Goal: Entertainment & Leisure: Browse casually

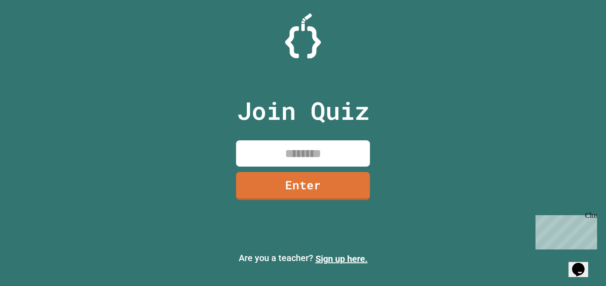
click at [273, 153] on input at bounding box center [303, 154] width 134 height 26
type input "********"
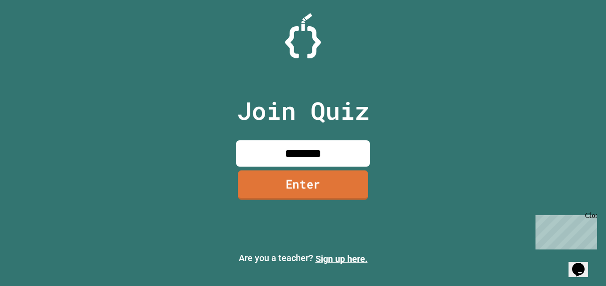
click at [309, 191] on link "Enter" at bounding box center [303, 185] width 130 height 29
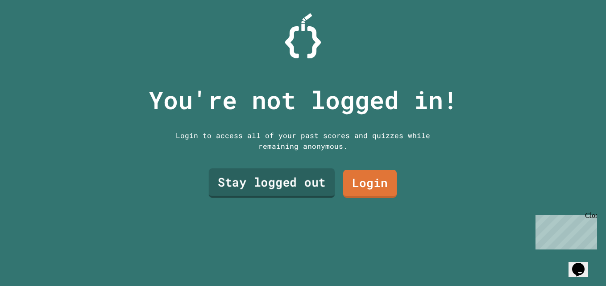
click at [312, 172] on link "Stay logged out" at bounding box center [272, 183] width 126 height 29
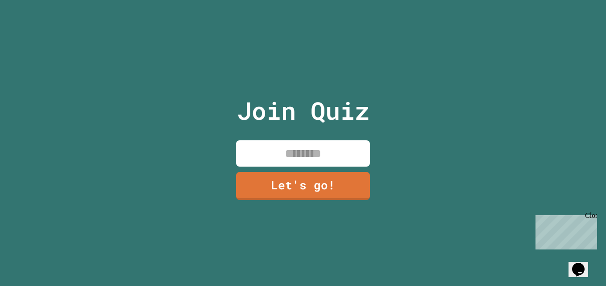
drag, startPoint x: 330, startPoint y: 146, endPoint x: 335, endPoint y: 149, distance: 5.2
click at [330, 146] on input at bounding box center [303, 154] width 134 height 26
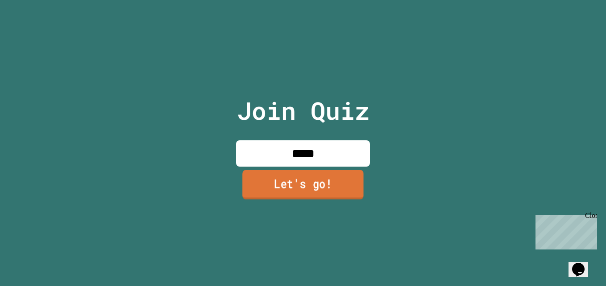
type input "*****"
click at [284, 180] on link "Let's go!" at bounding box center [302, 184] width 121 height 29
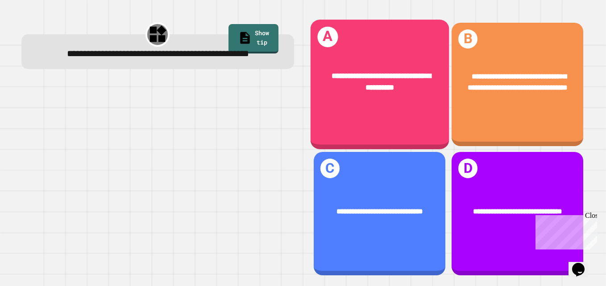
click at [381, 75] on span "**********" at bounding box center [380, 81] width 99 height 19
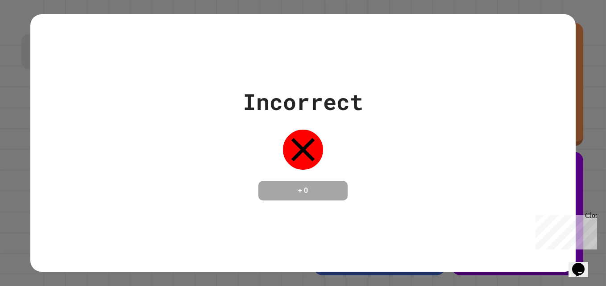
click at [525, 208] on div "Incorrect + 0" at bounding box center [302, 143] width 545 height 258
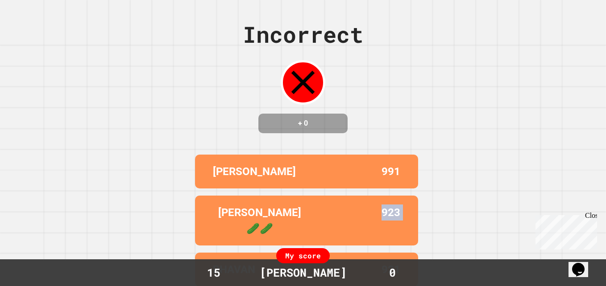
click at [525, 208] on div "Incorrect + 0 [PERSON_NAME] 991 [PERSON_NAME] 🥒🥒 923 BHAVAN 921 ZESZEVEN [PERSO…" at bounding box center [303, 143] width 606 height 286
drag, startPoint x: 525, startPoint y: 208, endPoint x: 498, endPoint y: 212, distance: 27.0
click at [498, 212] on div "Incorrect + 0 [PERSON_NAME] 991 [PERSON_NAME] 🥒🥒 923 BHAVAN 921 ZESZEVEN [PERSO…" at bounding box center [303, 143] width 606 height 286
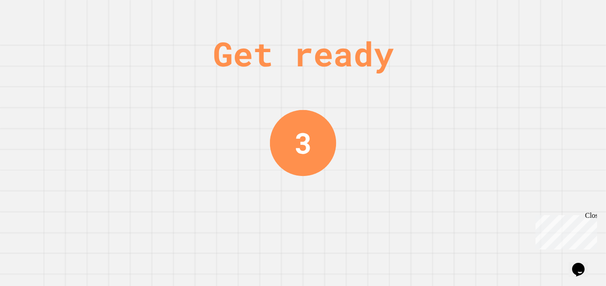
drag, startPoint x: 489, startPoint y: 267, endPoint x: 492, endPoint y: 252, distance: 15.1
click at [489, 262] on div "Get ready 3" at bounding box center [303, 143] width 606 height 286
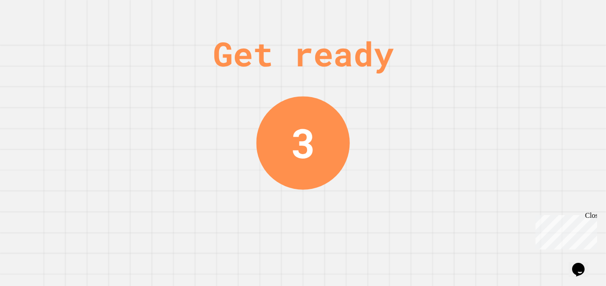
drag, startPoint x: 501, startPoint y: 245, endPoint x: 506, endPoint y: 242, distance: 6.2
click at [504, 244] on div "Get ready 3" at bounding box center [303, 143] width 606 height 286
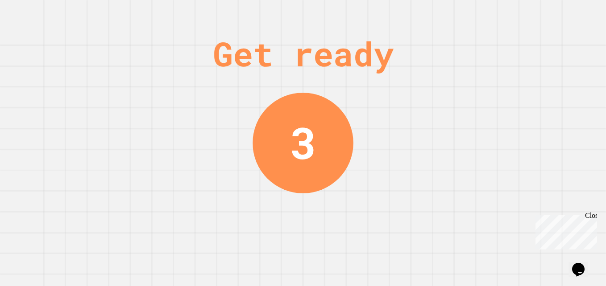
click at [509, 240] on div "Get ready 3" at bounding box center [303, 143] width 606 height 286
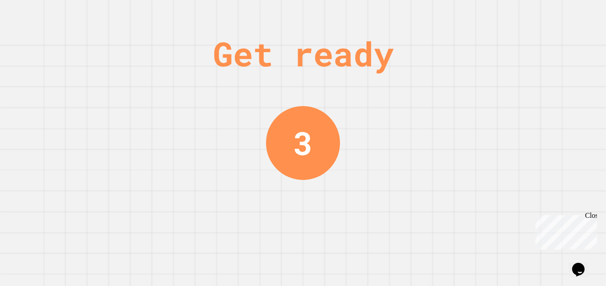
click at [509, 240] on div "Get ready 3" at bounding box center [303, 143] width 606 height 286
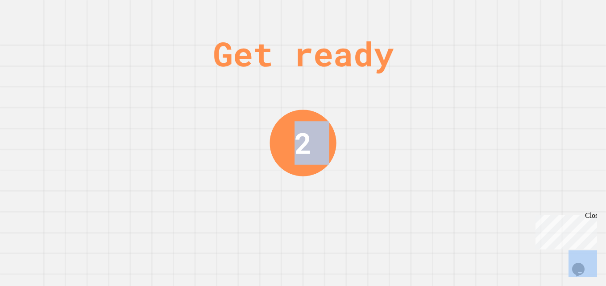
click at [509, 240] on div "Get ready 2" at bounding box center [303, 143] width 606 height 286
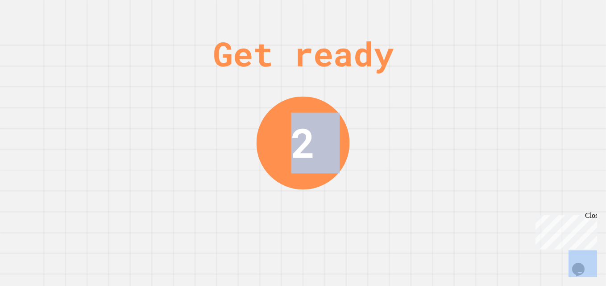
click at [509, 240] on div "Get ready 2" at bounding box center [303, 143] width 606 height 286
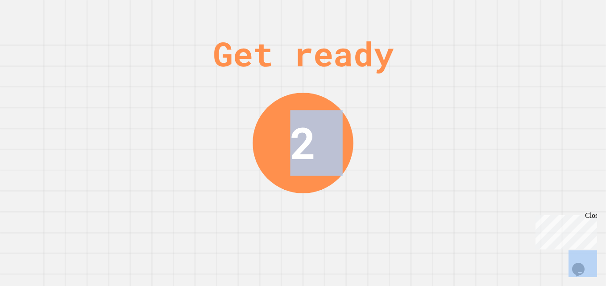
click at [509, 240] on div "Get ready 2" at bounding box center [303, 143] width 606 height 286
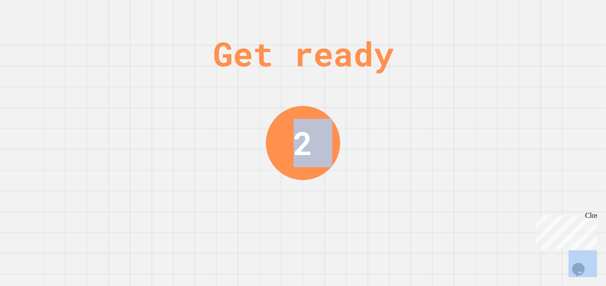
click at [509, 240] on div "Get ready 2" at bounding box center [303, 143] width 606 height 286
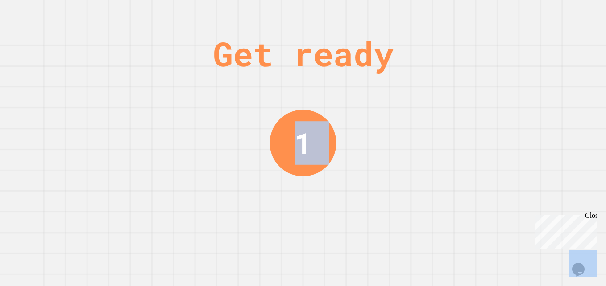
click at [509, 240] on div "Get ready 1" at bounding box center [303, 143] width 606 height 286
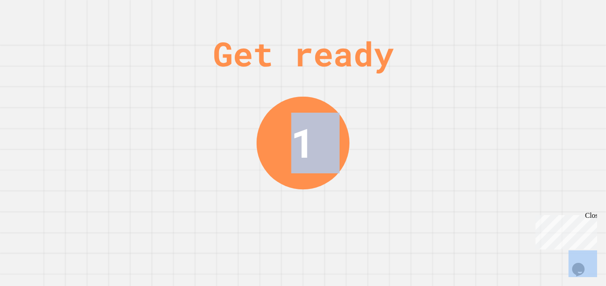
click at [509, 240] on div "Get ready 1" at bounding box center [303, 143] width 606 height 286
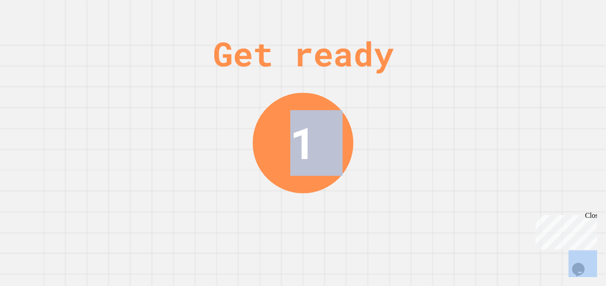
click at [509, 240] on div "Get ready 1" at bounding box center [303, 143] width 606 height 286
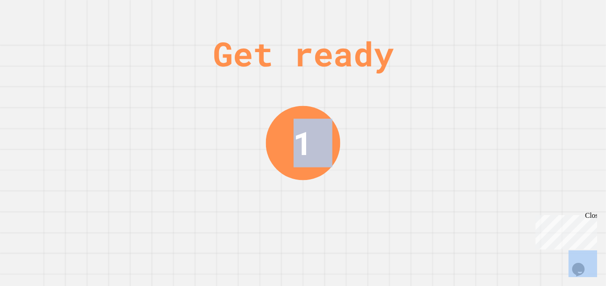
click at [508, 230] on div "Get ready 1" at bounding box center [303, 143] width 606 height 286
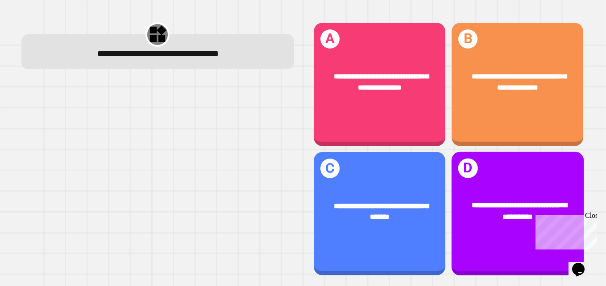
click at [508, 228] on div "**********" at bounding box center [517, 214] width 132 height 124
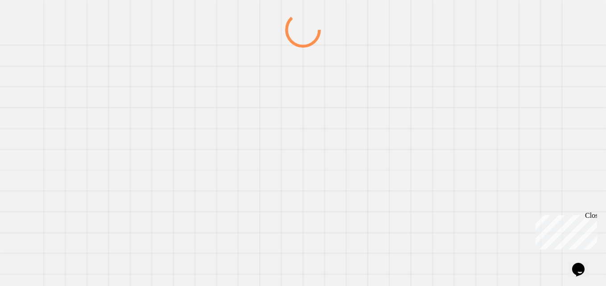
click at [508, 228] on div at bounding box center [303, 149] width 582 height 274
drag, startPoint x: 508, startPoint y: 228, endPoint x: 489, endPoint y: 219, distance: 20.3
click at [489, 219] on div at bounding box center [303, 149] width 582 height 274
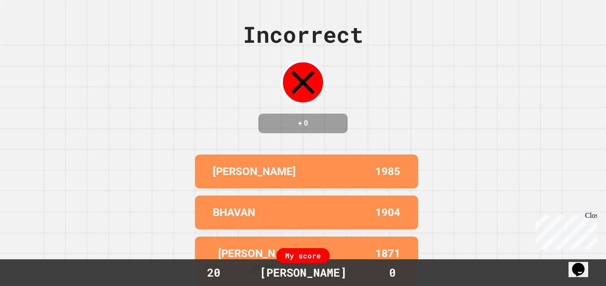
click at [441, 111] on div "Incorrect + 0 JOEY 1985 BHAVAN 1904 [PERSON_NAME] 🥒🥒 1871 ZESZEVEN [PERSON_NAME…" at bounding box center [303, 143] width 606 height 286
click at [442, 112] on div "Incorrect + 0 JOEY 1985 BHAVAN 1904 [PERSON_NAME] 🥒🥒 1871 ZESZEVEN [PERSON_NAME…" at bounding box center [303, 143] width 606 height 286
click at [508, 76] on div "Incorrect + 0 JOEY 1985 BHAVAN 1904 [PERSON_NAME] 🥒🥒 1871 ZESZEVEN [PERSON_NAME…" at bounding box center [303, 143] width 606 height 286
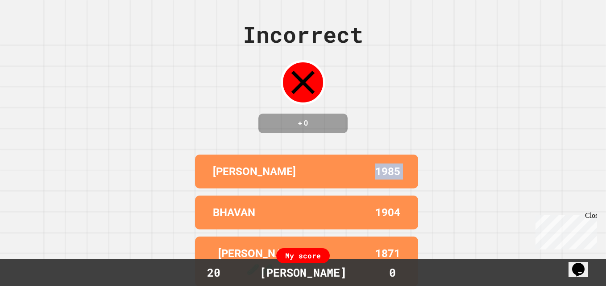
click at [508, 76] on div "Incorrect + 0 JOEY 1985 BHAVAN 1904 [PERSON_NAME] 🥒🥒 1871 ZESZEVEN [PERSON_NAME…" at bounding box center [303, 143] width 606 height 286
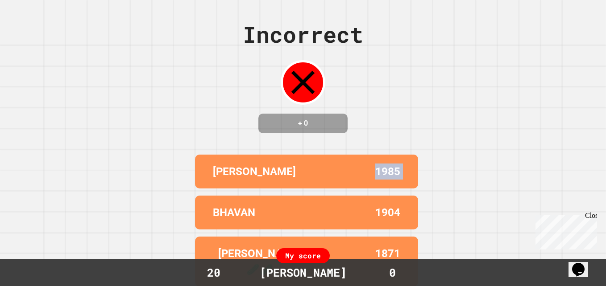
click at [508, 76] on div "Incorrect + 0 JOEY 1985 BHAVAN 1904 [PERSON_NAME] 🥒🥒 1871 ZESZEVEN [PERSON_NAME…" at bounding box center [303, 143] width 606 height 286
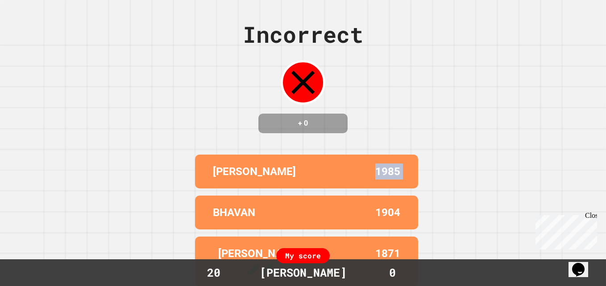
click at [508, 76] on div "Incorrect + 0 JOEY 1985 BHAVAN 1904 [PERSON_NAME] 🥒🥒 1871 ZESZEVEN [PERSON_NAME…" at bounding box center [303, 143] width 606 height 286
click at [518, 99] on div "Incorrect + 0 JOEY 1985 BHAVAN 1904 [PERSON_NAME] 🥒🥒 1871 ZESZEVEN [PERSON_NAME…" at bounding box center [303, 143] width 606 height 286
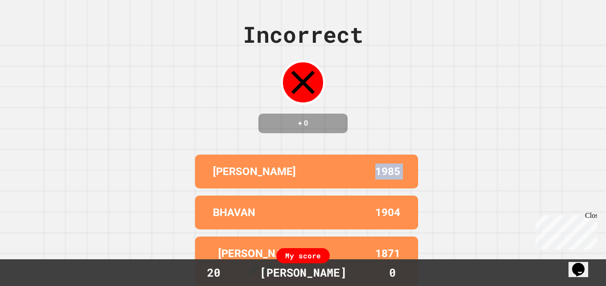
click at [518, 99] on div "Incorrect + 0 JOEY 1985 BHAVAN 1904 [PERSON_NAME] 🥒🥒 1871 ZESZEVEN [PERSON_NAME…" at bounding box center [303, 143] width 606 height 286
click at [520, 99] on div "Incorrect + 0 JOEY 1985 BHAVAN 1904 [PERSON_NAME] 🥒🥒 1871 ZESZEVEN [PERSON_NAME…" at bounding box center [303, 143] width 606 height 286
click at [521, 99] on div "Incorrect + 0 JOEY 1985 BHAVAN 1904 [PERSON_NAME] 🥒🥒 1871 ZESZEVEN [PERSON_NAME…" at bounding box center [303, 143] width 606 height 286
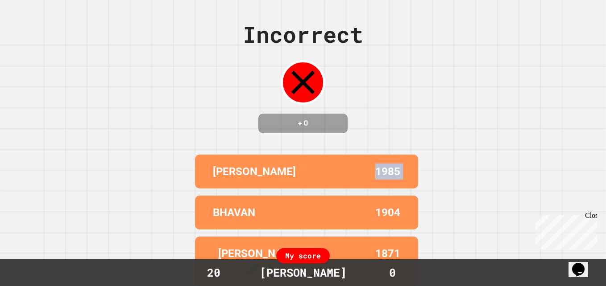
click at [521, 99] on div "Incorrect + 0 JOEY 1985 BHAVAN 1904 [PERSON_NAME] 🥒🥒 1871 ZESZEVEN [PERSON_NAME…" at bounding box center [303, 143] width 606 height 286
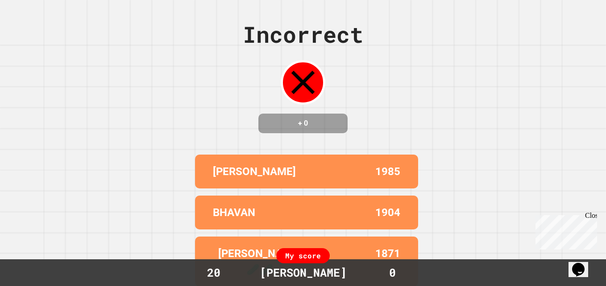
click at [521, 99] on div "Incorrect + 0 JOEY 1985 BHAVAN 1904 [PERSON_NAME] 🥒🥒 1871 ZESZEVEN [PERSON_NAME…" at bounding box center [303, 143] width 606 height 286
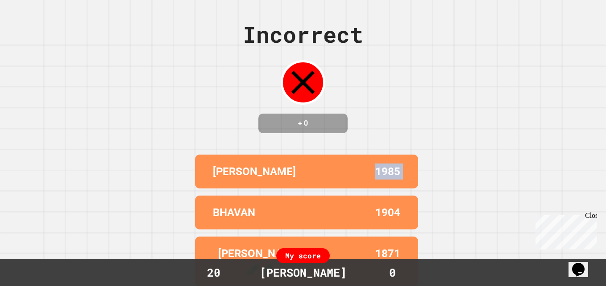
drag, startPoint x: 521, startPoint y: 99, endPoint x: 525, endPoint y: 99, distance: 4.9
click at [525, 99] on div "Incorrect + 0 JOEY 1985 BHAVAN 1904 [PERSON_NAME] 🥒🥒 1871 ZESZEVEN [PERSON_NAME…" at bounding box center [303, 143] width 606 height 286
click at [526, 99] on div "Incorrect + 0 JOEY 1985 BHAVAN 1904 [PERSON_NAME] 🥒🥒 1871 ZESZEVEN [PERSON_NAME…" at bounding box center [303, 143] width 606 height 286
click at [527, 99] on div "Incorrect + 0 JOEY 1985 BHAVAN 1904 [PERSON_NAME] 🥒🥒 1871 ZESZEVEN [PERSON_NAME…" at bounding box center [303, 143] width 606 height 286
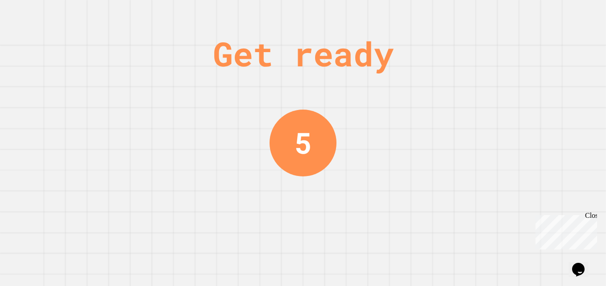
click at [527, 99] on div "Get ready 5" at bounding box center [303, 143] width 606 height 286
click at [527, 103] on div "Get ready 5" at bounding box center [303, 143] width 606 height 286
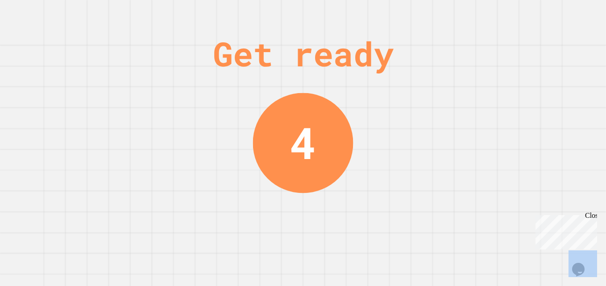
click at [527, 103] on div "Get ready 4" at bounding box center [303, 143] width 606 height 286
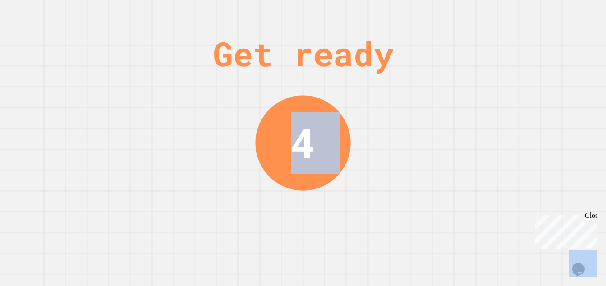
click at [527, 103] on div "Get ready 4" at bounding box center [303, 143] width 606 height 286
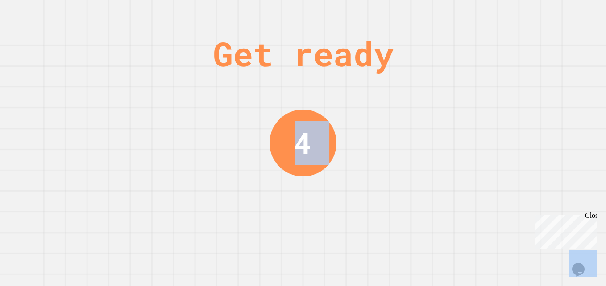
click at [527, 103] on div "Get ready 4" at bounding box center [303, 143] width 606 height 286
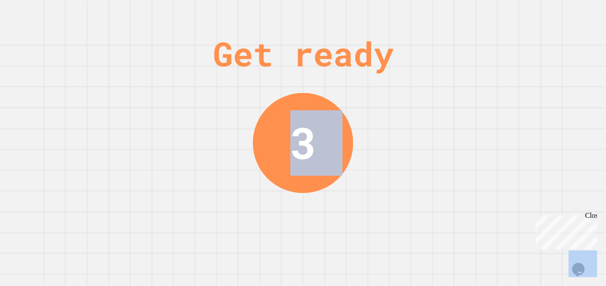
click at [527, 103] on div "Get ready 3" at bounding box center [303, 143] width 606 height 286
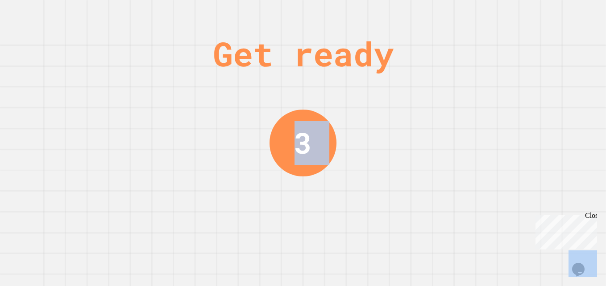
drag, startPoint x: 527, startPoint y: 103, endPoint x: 523, endPoint y: 113, distance: 11.0
click at [523, 113] on div "Get ready 3" at bounding box center [303, 143] width 606 height 286
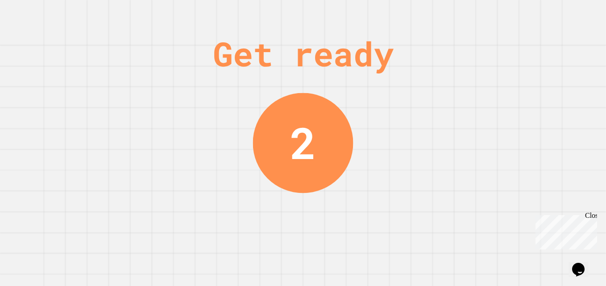
click at [523, 113] on div "Get ready 2" at bounding box center [303, 143] width 606 height 286
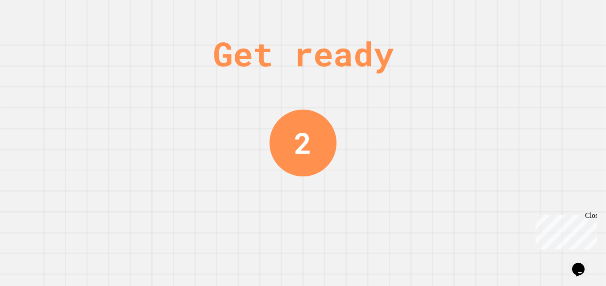
click at [523, 113] on div "Get ready 2" at bounding box center [303, 143] width 606 height 286
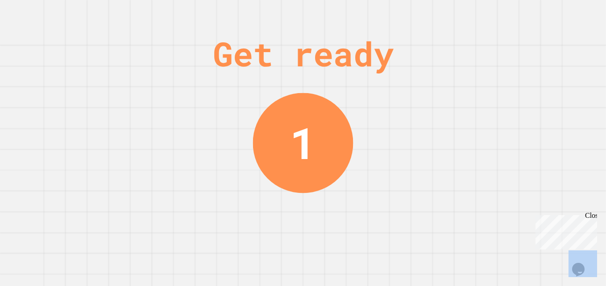
click at [523, 113] on div "Get ready 1" at bounding box center [303, 143] width 606 height 286
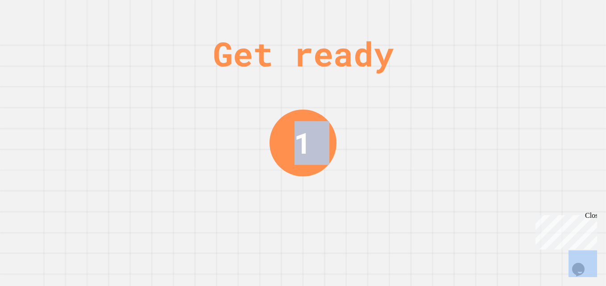
click at [523, 113] on div "Get ready 1" at bounding box center [303, 143] width 606 height 286
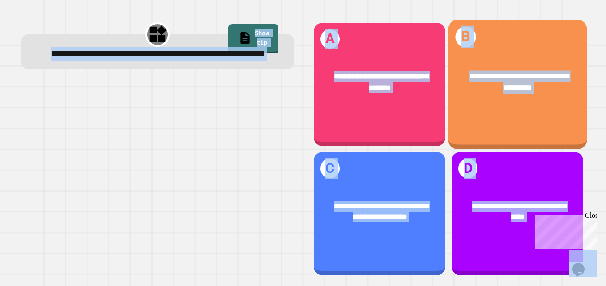
click at [523, 113] on div "**********" at bounding box center [517, 85] width 138 height 130
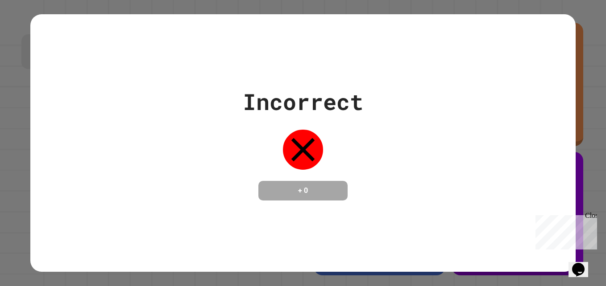
drag, startPoint x: 425, startPoint y: 134, endPoint x: 411, endPoint y: 174, distance: 42.5
click at [423, 136] on div "Incorrect + 0" at bounding box center [302, 143] width 545 height 116
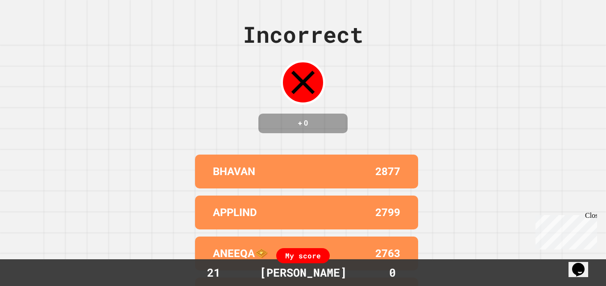
scroll to position [85, 0]
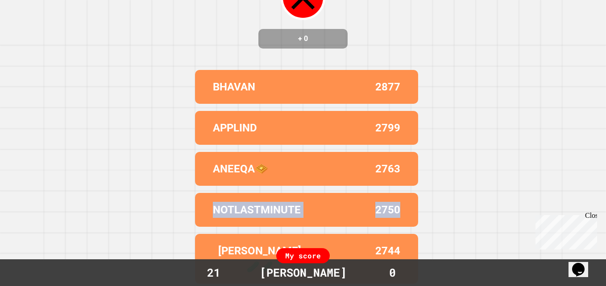
drag, startPoint x: 198, startPoint y: 220, endPoint x: 411, endPoint y: 214, distance: 213.3
click at [411, 214] on div "NOTLASTMINUTE 2750" at bounding box center [306, 210] width 223 height 34
drag, startPoint x: 411, startPoint y: 214, endPoint x: 442, endPoint y: 209, distance: 31.1
click at [442, 209] on div "Incorrect + 0 BHAVAN 2877 APPLIND 2799 ANEEQA🧇 2763 NOTLASTMINUTE 2750 [PERSON_…" at bounding box center [303, 143] width 606 height 286
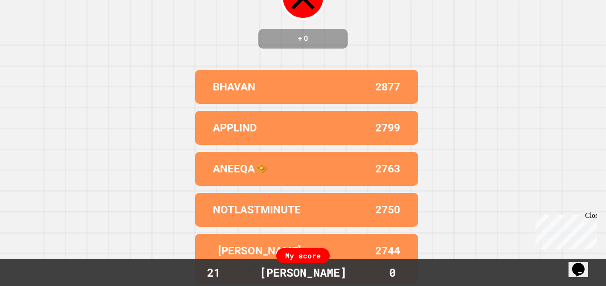
click at [504, 232] on div "Incorrect + 0 BHAVAN 2877 APPLIND 2799 ANEEQA🧇 2763 NOTLASTMINUTE 2750 [PERSON_…" at bounding box center [303, 143] width 606 height 286
click at [501, 240] on div "Incorrect + 0 BHAVAN 2877 APPLIND 2799 ANEEQA🧇 2763 NOTLASTMINUTE 2750 [PERSON_…" at bounding box center [303, 143] width 606 height 286
click at [503, 238] on div "Incorrect + 0 BHAVAN 2877 APPLIND 2799 ANEEQA🧇 2763 NOTLASTMINUTE 2750 [PERSON_…" at bounding box center [303, 143] width 606 height 286
click at [504, 238] on div "Incorrect + 0 BHAVAN 2877 APPLIND 2799 ANEEQA🧇 2763 NOTLASTMINUTE 2750 [PERSON_…" at bounding box center [303, 143] width 606 height 286
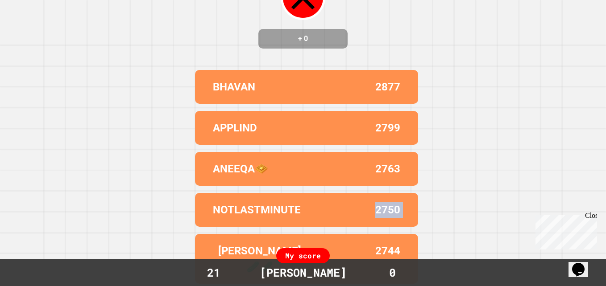
click at [504, 238] on div "Incorrect + 0 BHAVAN 2877 APPLIND 2799 ANEEQA🧇 2763 NOTLASTMINUTE 2750 [PERSON_…" at bounding box center [303, 143] width 606 height 286
drag, startPoint x: 504, startPoint y: 238, endPoint x: 498, endPoint y: 240, distance: 6.0
click at [498, 240] on div "Incorrect + 0 BHAVAN 2877 APPLIND 2799 ANEEQA🧇 2763 NOTLASTMINUTE 2750 [PERSON_…" at bounding box center [303, 143] width 606 height 286
click at [499, 240] on div "Incorrect + 0 BHAVAN 2877 APPLIND 2799 ANEEQA🧇 2763 NOTLASTMINUTE 2750 [PERSON_…" at bounding box center [303, 143] width 606 height 286
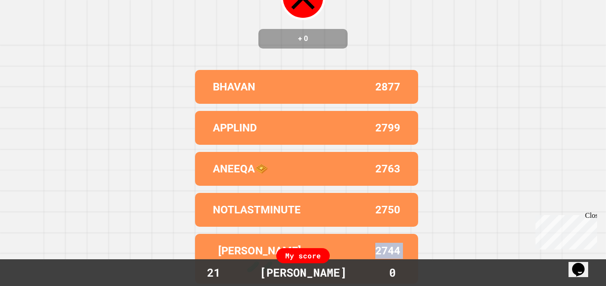
click at [499, 240] on div "Incorrect + 0 BHAVAN 2877 APPLIND 2799 ANEEQA🧇 2763 NOTLASTMINUTE 2750 [PERSON_…" at bounding box center [303, 143] width 606 height 286
drag, startPoint x: 499, startPoint y: 240, endPoint x: 503, endPoint y: 242, distance: 4.8
click at [503, 242] on div "Incorrect + 0 BHAVAN 2877 APPLIND 2799 ANEEQA🧇 2763 NOTLASTMINUTE 2750 [PERSON_…" at bounding box center [303, 143] width 606 height 286
click at [509, 235] on div "Incorrect + 0 BHAVAN 2877 APPLIND 2799 ANEEQA🧇 2763 NOTLASTMINUTE 2750 [PERSON_…" at bounding box center [303, 143] width 606 height 286
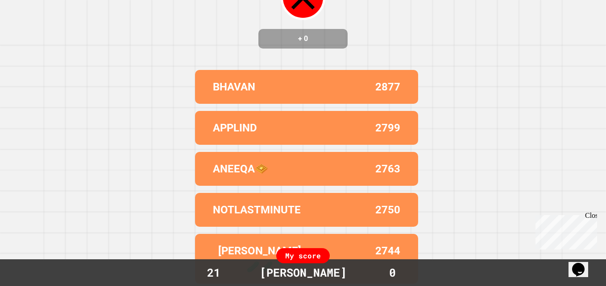
scroll to position [0, 0]
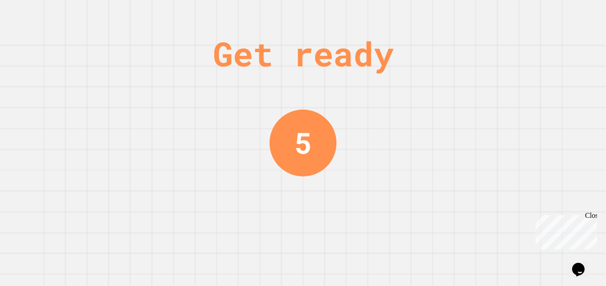
click at [509, 235] on div "Get ready 5" at bounding box center [303, 143] width 606 height 286
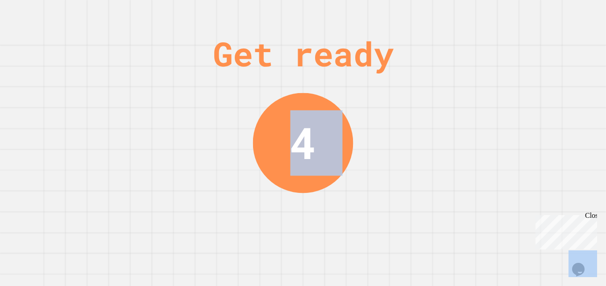
click at [509, 235] on div "Get ready 4" at bounding box center [303, 143] width 606 height 286
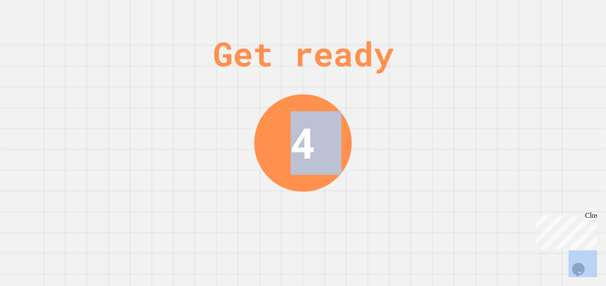
click at [509, 235] on div "Get ready 4" at bounding box center [303, 143] width 606 height 286
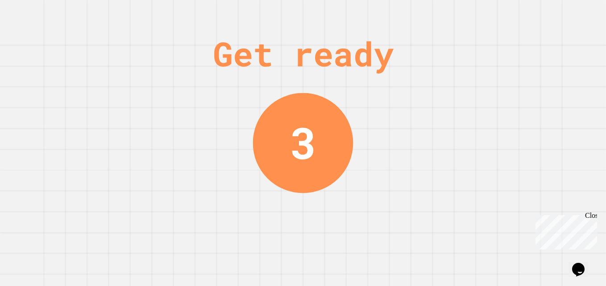
click at [509, 235] on div "Get ready 3" at bounding box center [303, 143] width 606 height 286
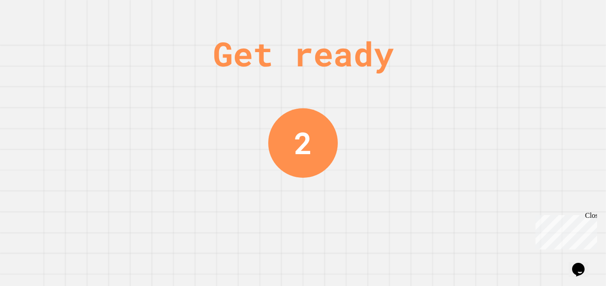
click at [509, 235] on div "Get ready 2" at bounding box center [303, 143] width 606 height 286
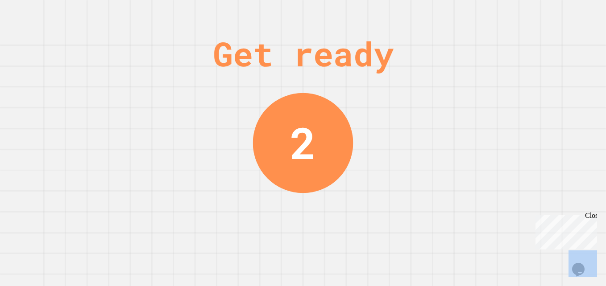
click at [509, 235] on div "Get ready 2" at bounding box center [303, 143] width 606 height 286
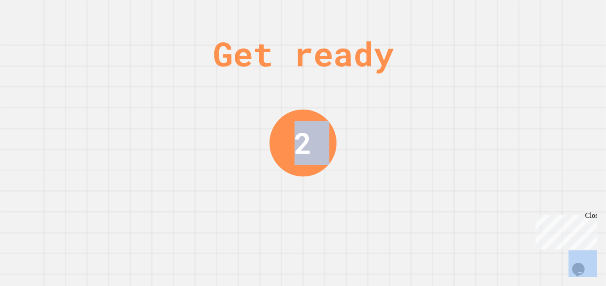
click at [509, 235] on div "Get ready 2" at bounding box center [303, 143] width 606 height 286
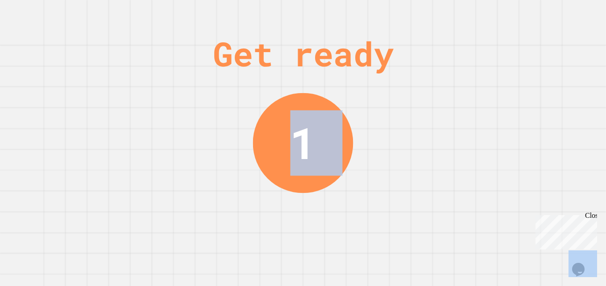
click at [509, 235] on div "Get ready 1" at bounding box center [303, 143] width 606 height 286
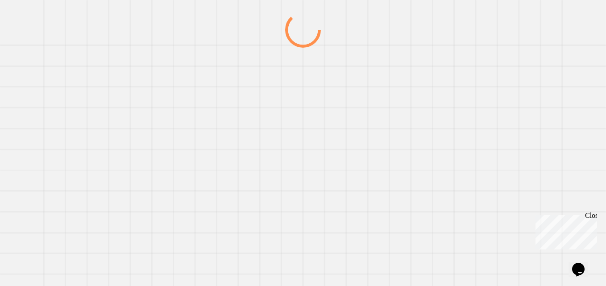
click at [422, 217] on div at bounding box center [303, 149] width 582 height 274
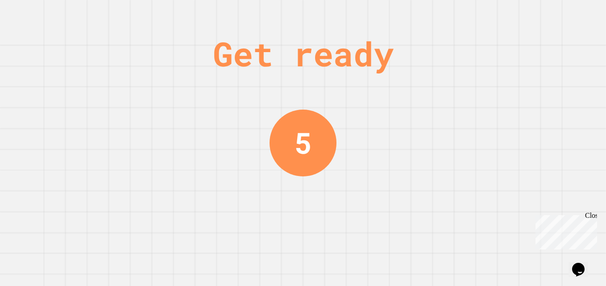
click at [411, 130] on div "Get ready 5" at bounding box center [303, 143] width 606 height 286
drag, startPoint x: 411, startPoint y: 130, endPoint x: 418, endPoint y: 151, distance: 21.6
click at [411, 131] on div "Get ready 5" at bounding box center [303, 143] width 606 height 286
click at [418, 151] on div "Get ready 5" at bounding box center [303, 143] width 606 height 286
drag, startPoint x: 418, startPoint y: 151, endPoint x: 420, endPoint y: 169, distance: 18.4
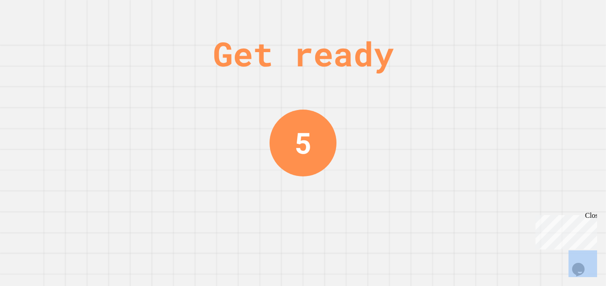
click at [418, 151] on div "Get ready 5" at bounding box center [303, 143] width 606 height 286
click at [423, 208] on div "Get ready 4" at bounding box center [303, 143] width 606 height 286
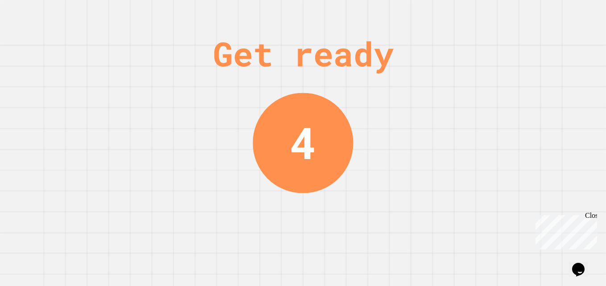
click at [419, 228] on div "Get ready 4" at bounding box center [303, 143] width 606 height 286
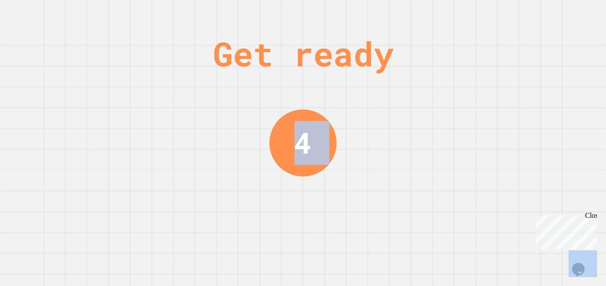
click at [419, 228] on div "Get ready 4" at bounding box center [303, 143] width 606 height 286
click at [419, 228] on div "Get ready 3" at bounding box center [303, 143] width 606 height 286
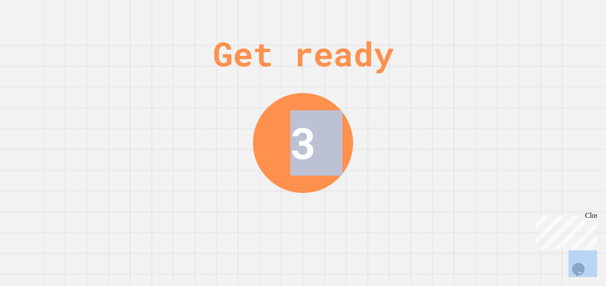
click at [419, 228] on div "Get ready 3" at bounding box center [303, 143] width 606 height 286
click at [426, 205] on div "Get ready 3" at bounding box center [303, 143] width 606 height 286
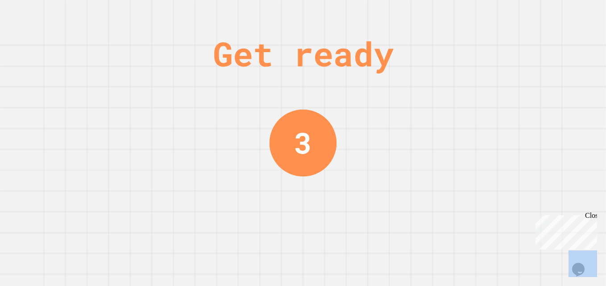
click at [426, 205] on div "Get ready 3" at bounding box center [303, 143] width 606 height 286
click at [428, 205] on div "Get ready 2" at bounding box center [303, 143] width 606 height 286
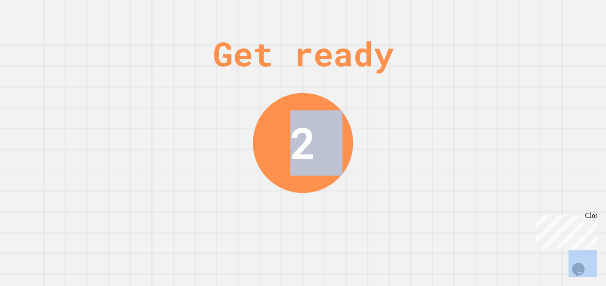
click at [428, 205] on div "Get ready 2" at bounding box center [303, 143] width 606 height 286
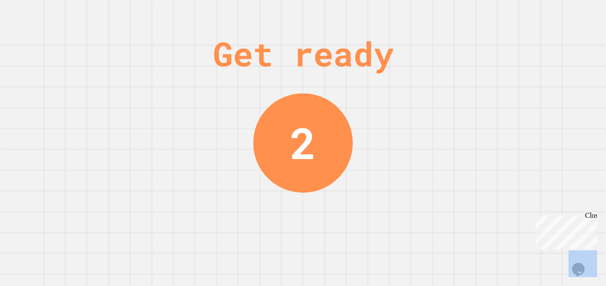
click at [428, 205] on div "Get ready 2" at bounding box center [303, 143] width 606 height 286
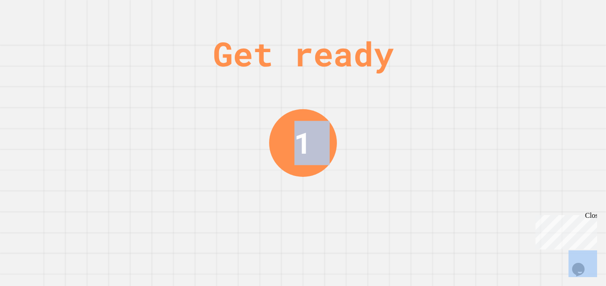
click at [427, 211] on div "Get ready 1" at bounding box center [303, 143] width 606 height 286
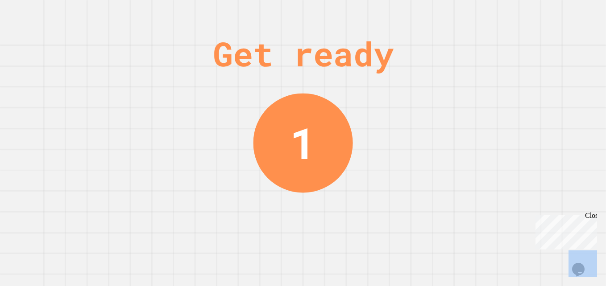
click at [427, 211] on div "Get ready 1" at bounding box center [303, 143] width 606 height 286
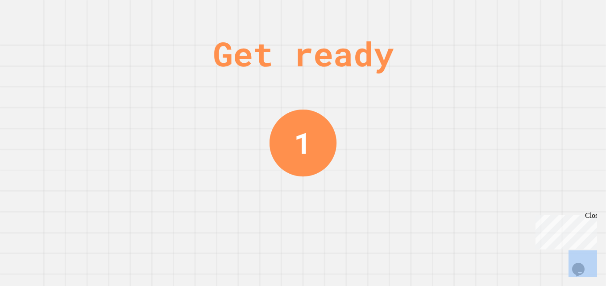
click at [427, 211] on div "Get ready 1" at bounding box center [303, 143] width 606 height 286
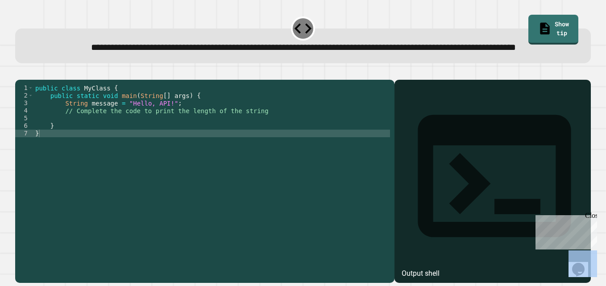
click at [427, 211] on div at bounding box center [492, 195] width 187 height 178
drag, startPoint x: 21, startPoint y: 118, endPoint x: 0, endPoint y: 104, distance: 25.1
click at [0, 105] on html "**********" at bounding box center [303, 143] width 606 height 286
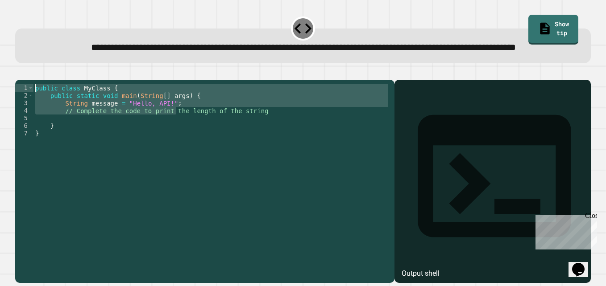
type textarea "***"
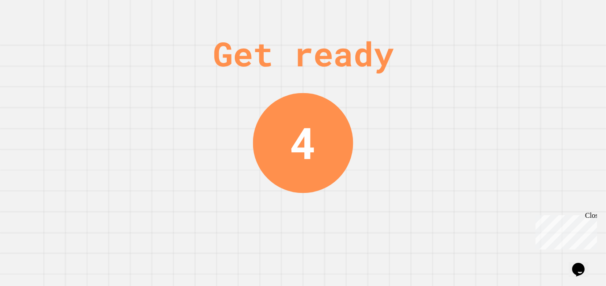
click at [406, 206] on div "Get ready 4" at bounding box center [303, 143] width 606 height 286
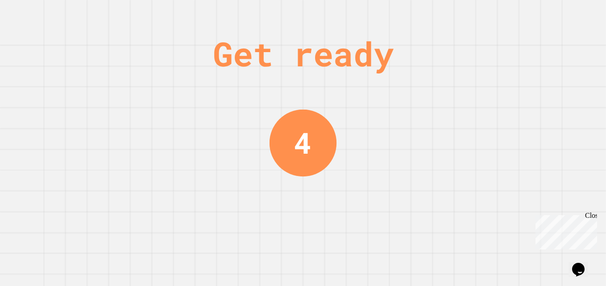
click at [407, 206] on div "Get ready 4" at bounding box center [303, 143] width 606 height 286
click at [407, 206] on div "Get ready 3" at bounding box center [303, 143] width 606 height 286
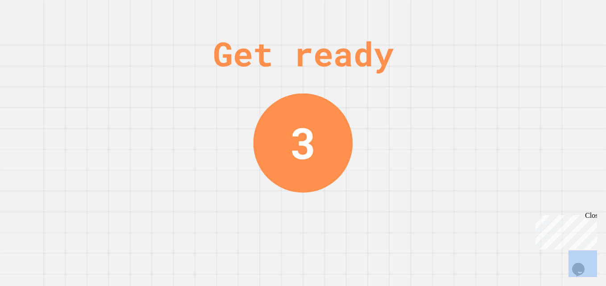
click at [381, 227] on div "Get ready 3" at bounding box center [303, 143] width 606 height 286
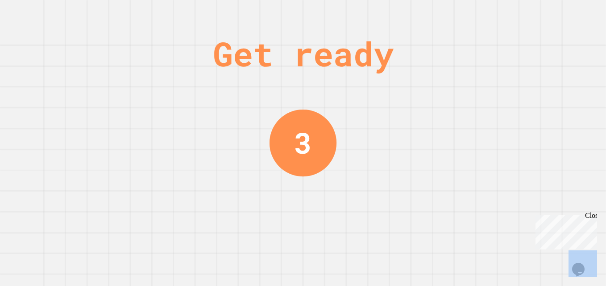
click at [381, 227] on div "Get ready 3" at bounding box center [303, 143] width 606 height 286
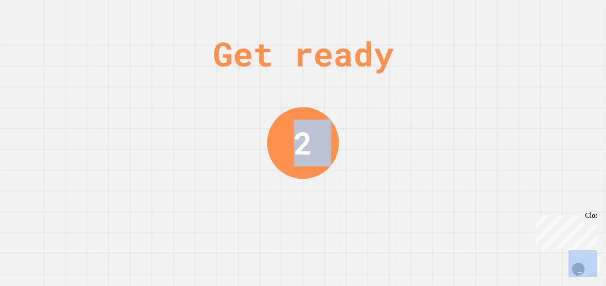
click at [381, 227] on div "Get ready 2" at bounding box center [303, 143] width 606 height 286
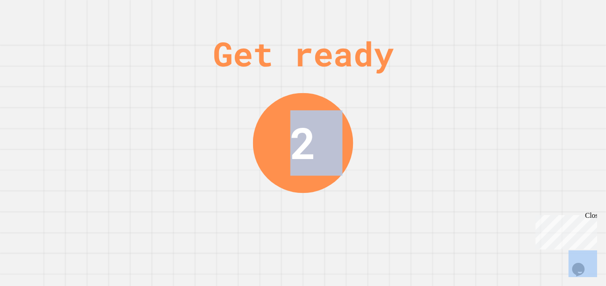
click at [381, 227] on div "Get ready 2" at bounding box center [303, 143] width 606 height 286
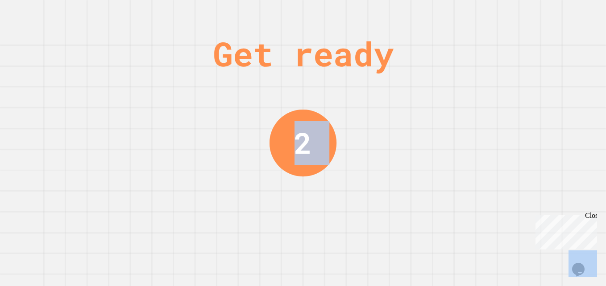
click at [381, 227] on div "Get ready 2" at bounding box center [303, 143] width 606 height 286
click at [389, 227] on div "Get ready 1" at bounding box center [303, 143] width 606 height 286
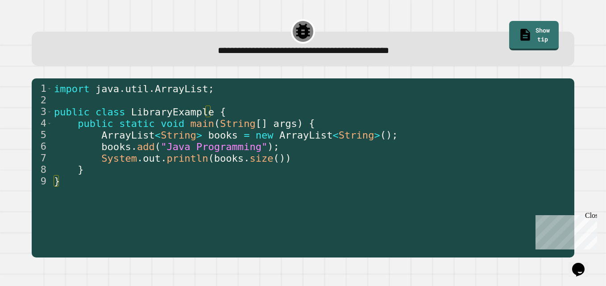
click at [389, 227] on div "import java . util . ArrayList ; public class LibraryExample { public static vo…" at bounding box center [311, 170] width 518 height 174
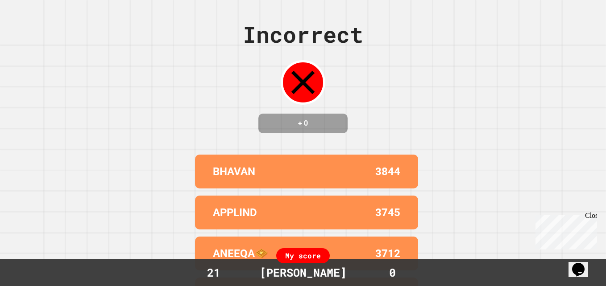
click at [243, 84] on div "Incorrect + 0" at bounding box center [303, 76] width 120 height 116
click at [243, 92] on div "Incorrect + 0" at bounding box center [303, 76] width 120 height 116
drag, startPoint x: 237, startPoint y: 94, endPoint x: 232, endPoint y: 96, distance: 5.8
click at [232, 96] on div "Incorrect + 0 BHAVAN 3844 APPLIND 3745 ANEEQA🧇 3712 [PERSON_NAME] 🥒🥒 3634 ZAHAR…" at bounding box center [303, 143] width 606 height 286
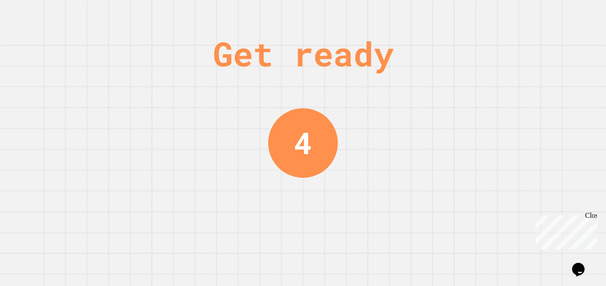
click at [354, 109] on div "Get ready 4" at bounding box center [303, 143] width 606 height 286
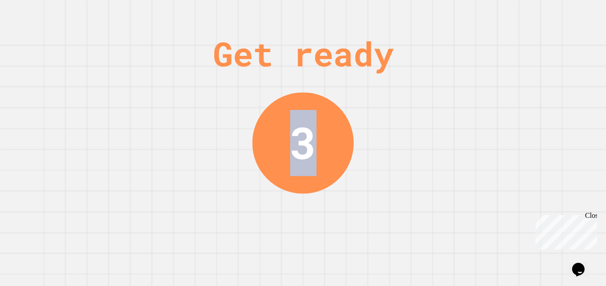
drag, startPoint x: 354, startPoint y: 109, endPoint x: 496, endPoint y: 163, distance: 152.2
click at [496, 163] on div "Get ready 3" at bounding box center [303, 143] width 606 height 286
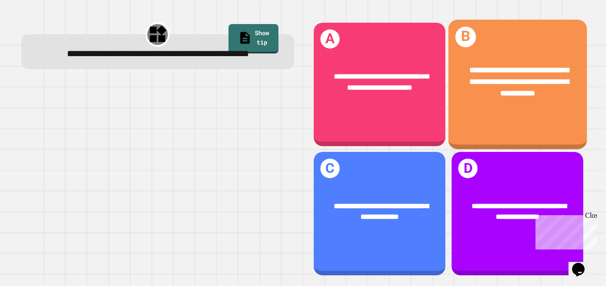
click at [527, 91] on span "**********" at bounding box center [518, 81] width 99 height 30
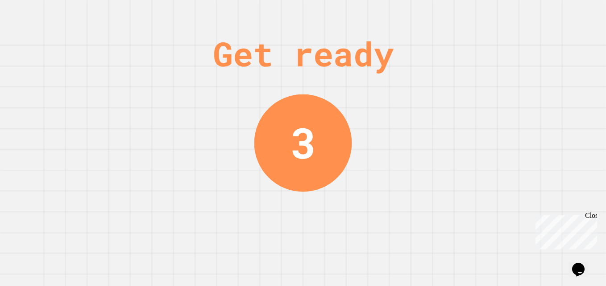
click at [307, 100] on div "3" at bounding box center [303, 144] width 98 height 98
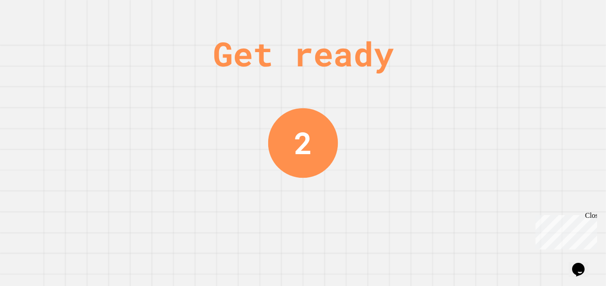
click at [307, 100] on div "Get ready 2" at bounding box center [302, 143] width 67 height 286
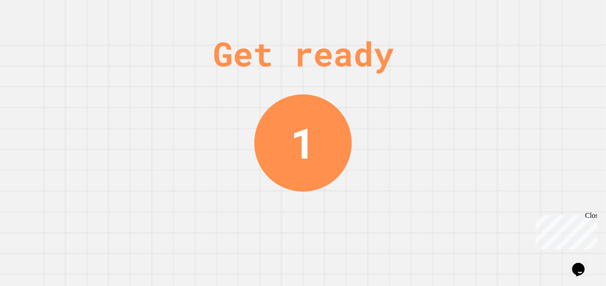
click at [305, 104] on div "1" at bounding box center [302, 143] width 97 height 97
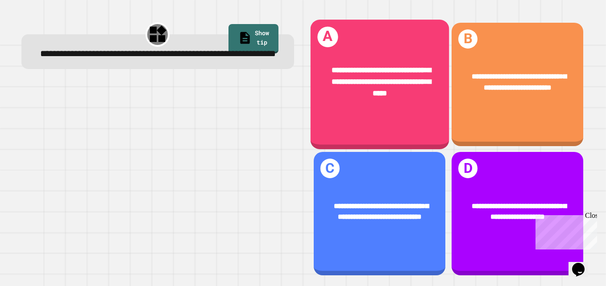
click at [316, 111] on div "**********" at bounding box center [379, 82] width 138 height 65
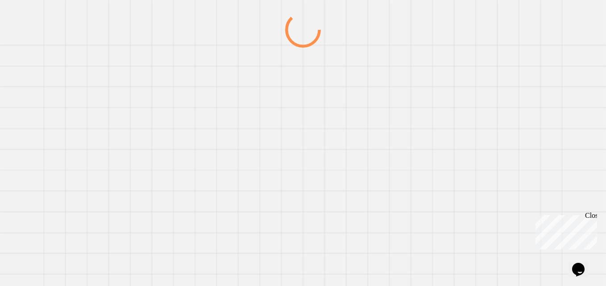
click at [312, 120] on div at bounding box center [303, 149] width 582 height 274
